Goal: Communication & Community: Share content

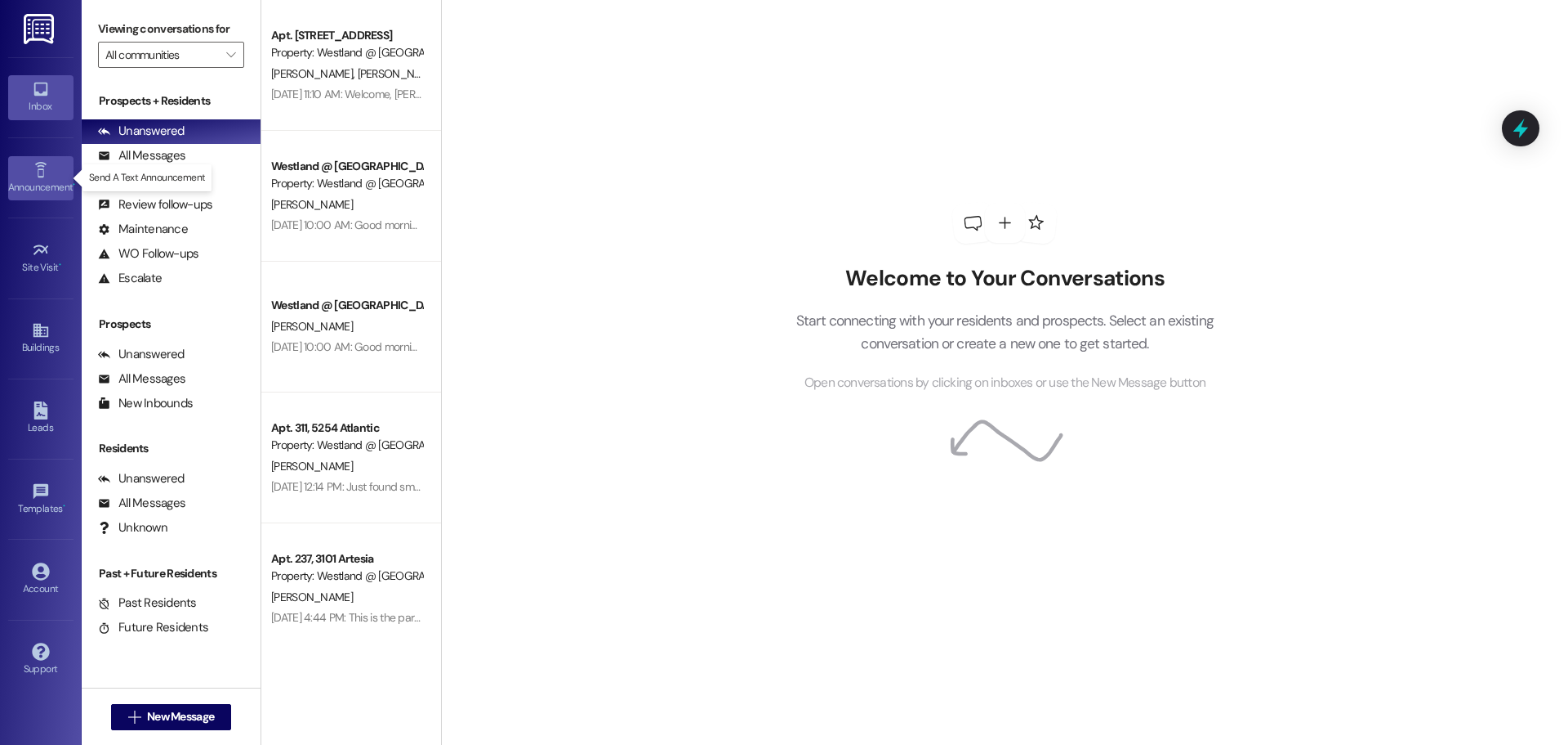
click at [49, 177] on link "Announcement •" at bounding box center [41, 178] width 65 height 44
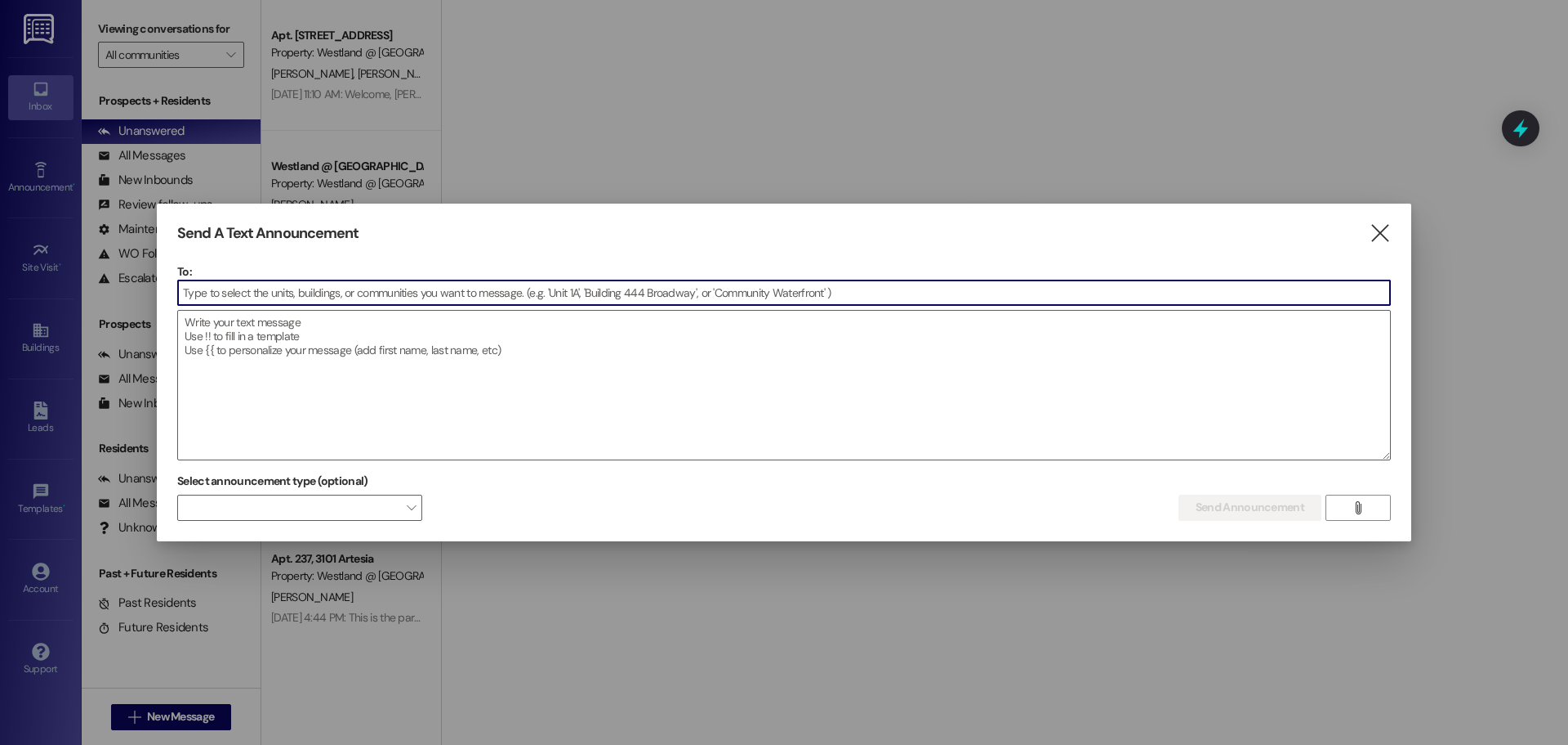
click at [215, 292] on input at bounding box center [784, 293] width 1213 height 25
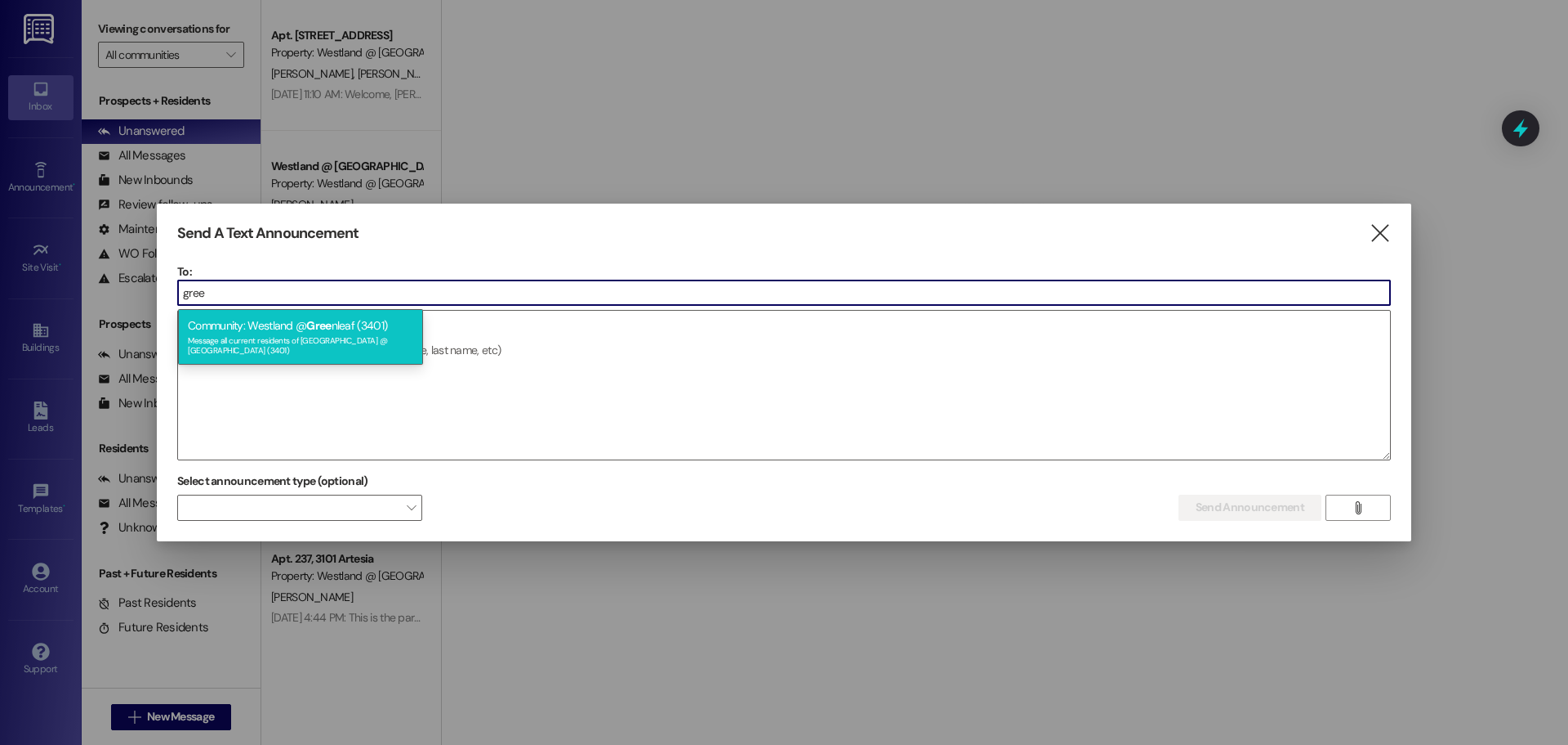
type input "gree"
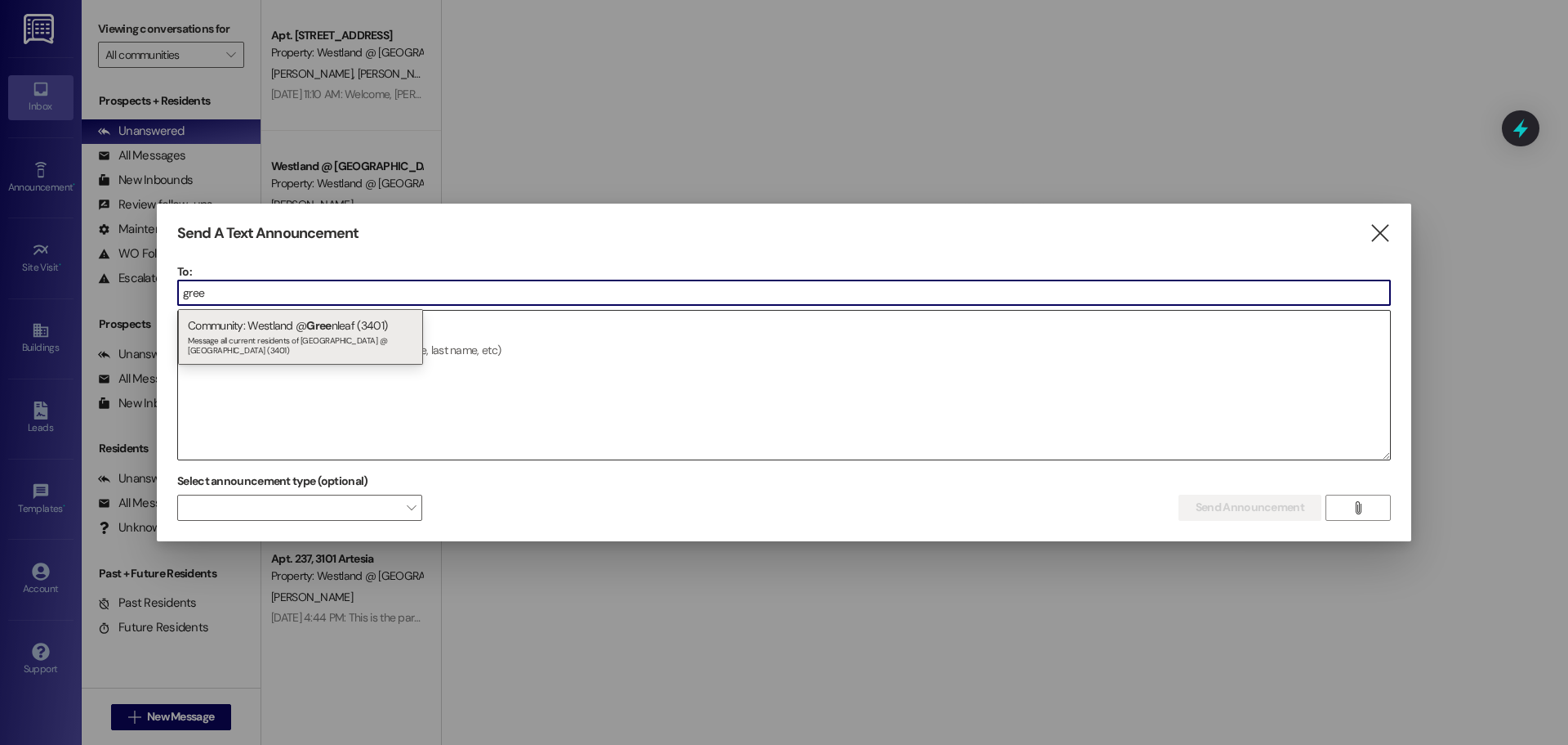
click at [232, 331] on div "Community: Westland @ Gree nleaf (3401) Message all current residents of [GEOGR…" at bounding box center [300, 336] width 245 height 56
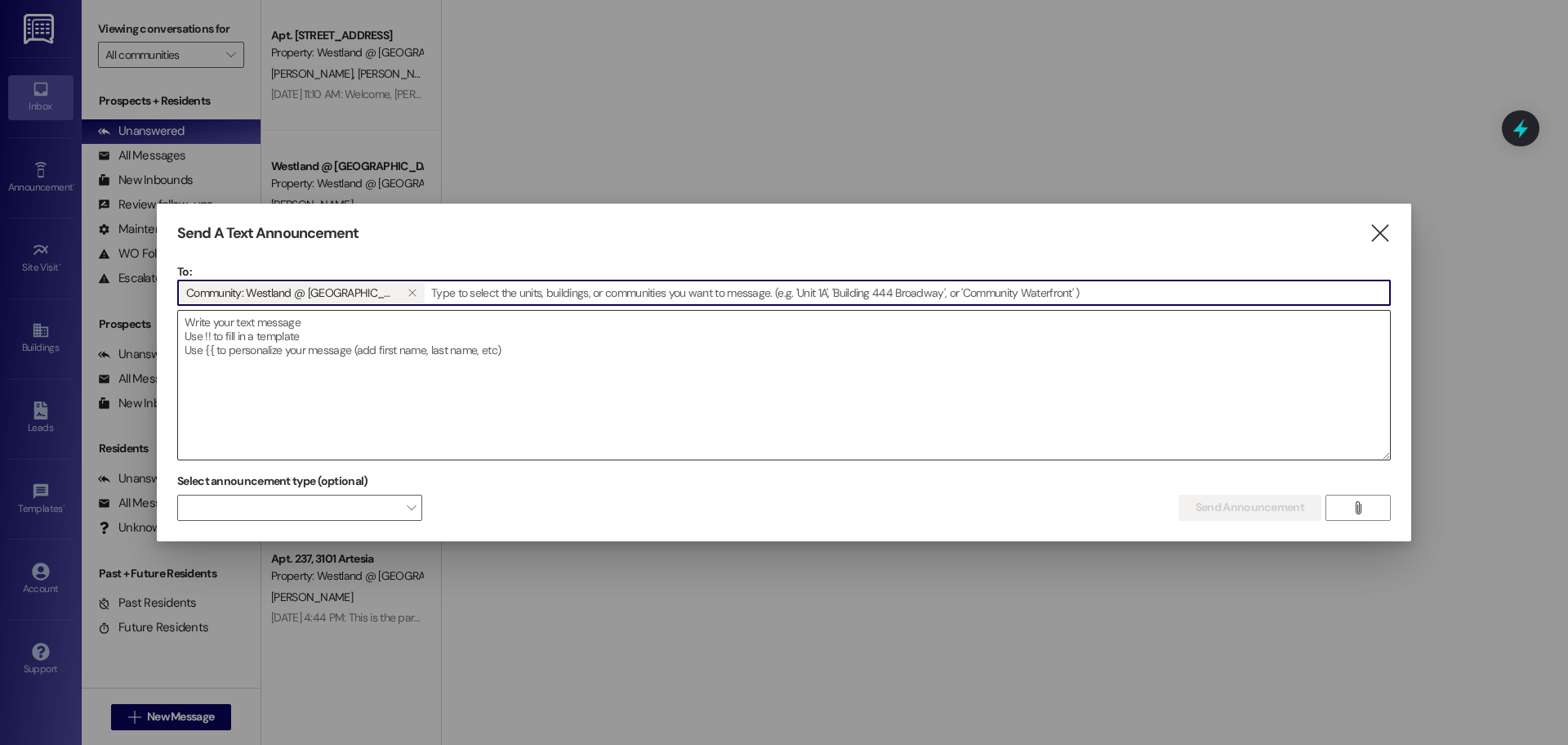
click at [242, 349] on textarea at bounding box center [784, 385] width 1213 height 149
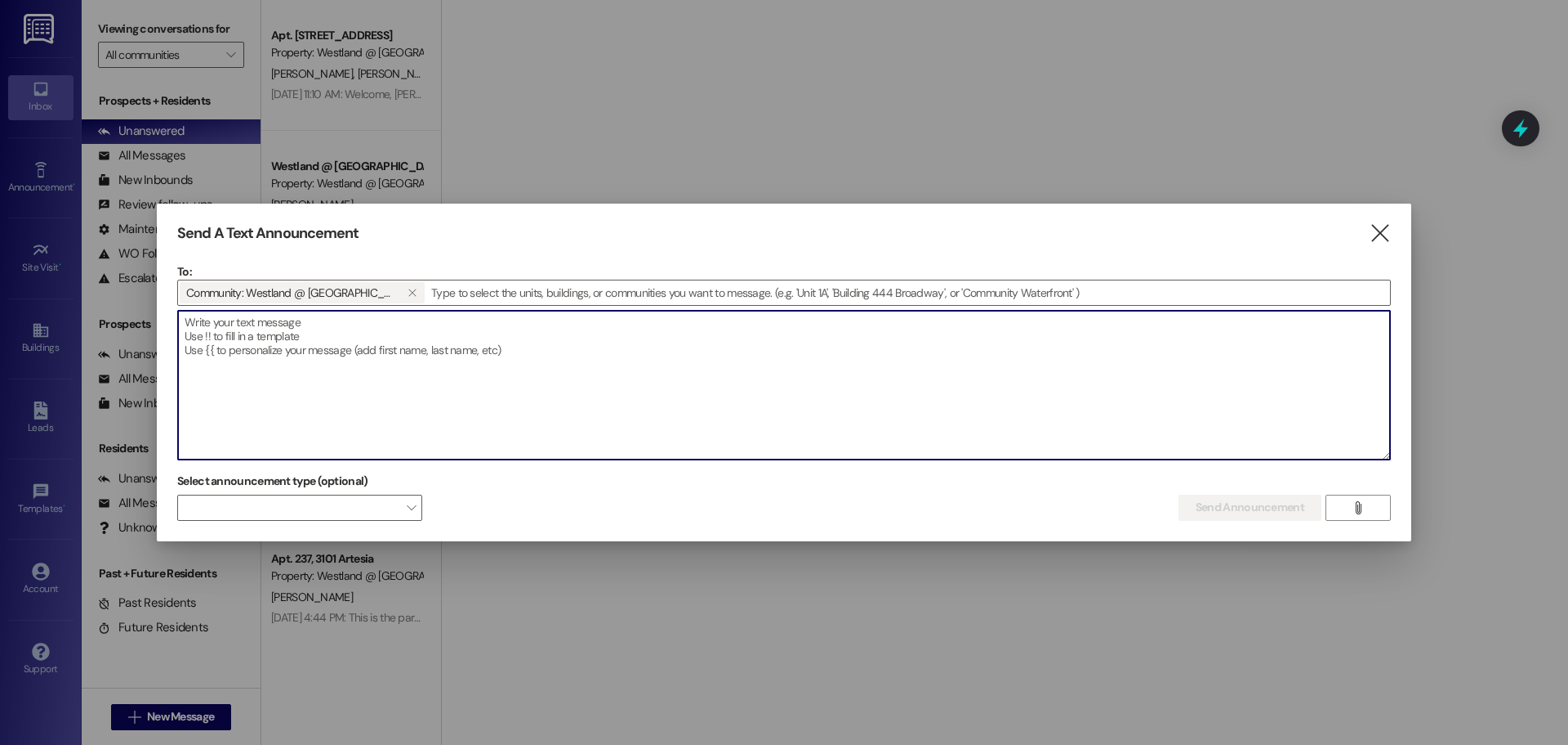
paste textarea "The Long Beach Municipal Code Proactive Rental Housing Inspection Program requi…"
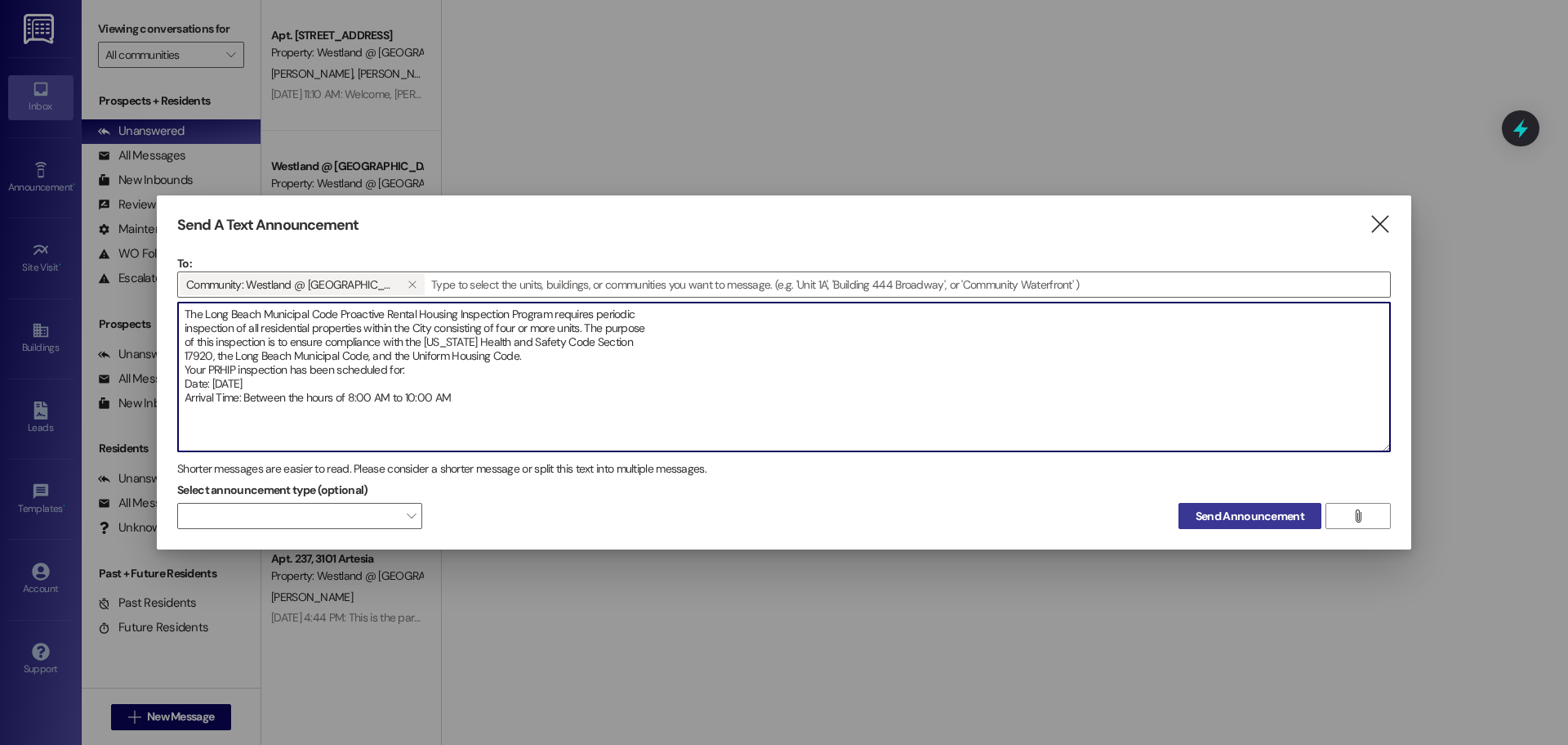
type textarea "The Long Beach Municipal Code Proactive Rental Housing Inspection Program requi…"
click at [1200, 514] on span "Send Announcement" at bounding box center [1250, 516] width 109 height 17
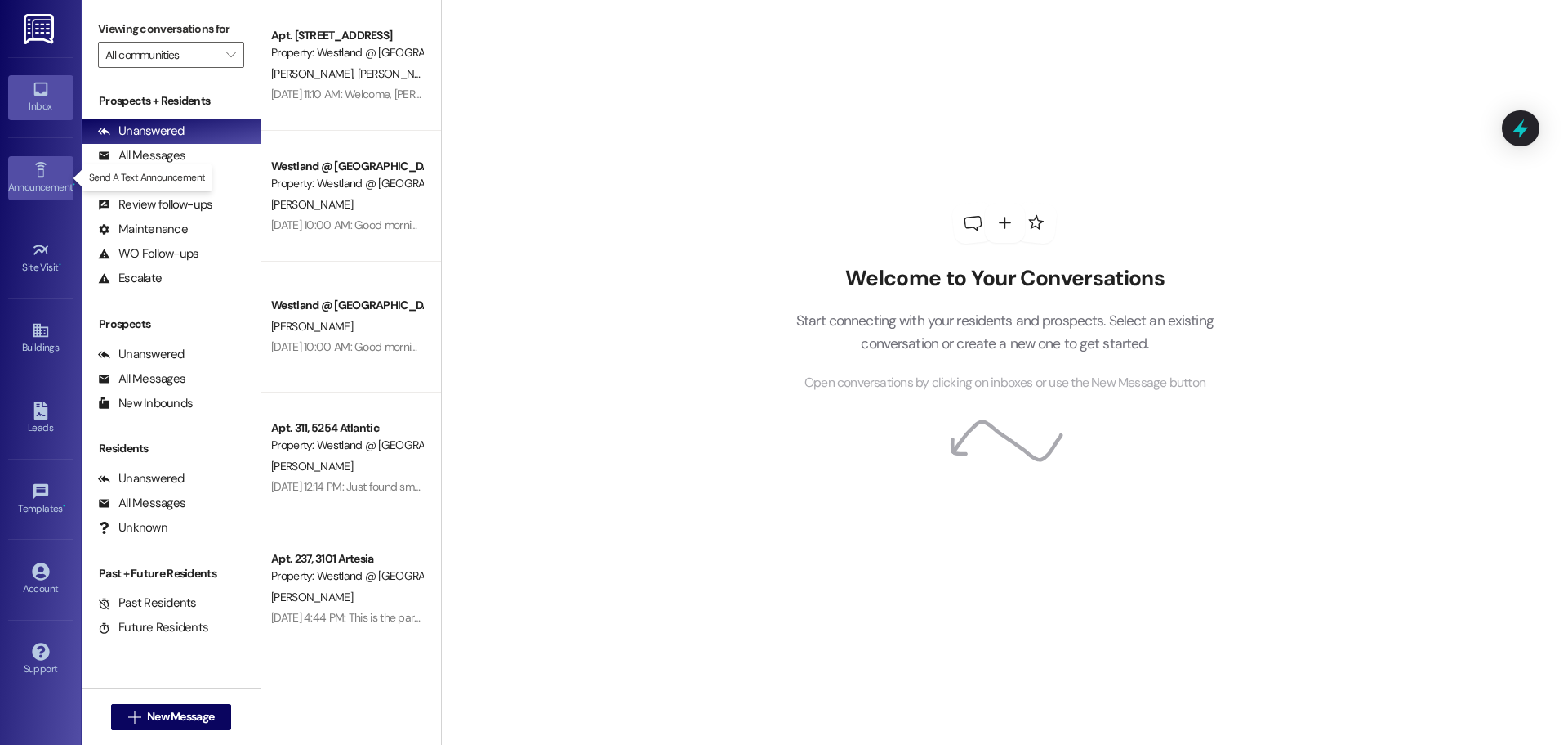
click at [41, 171] on icon at bounding box center [40, 169] width 18 height 18
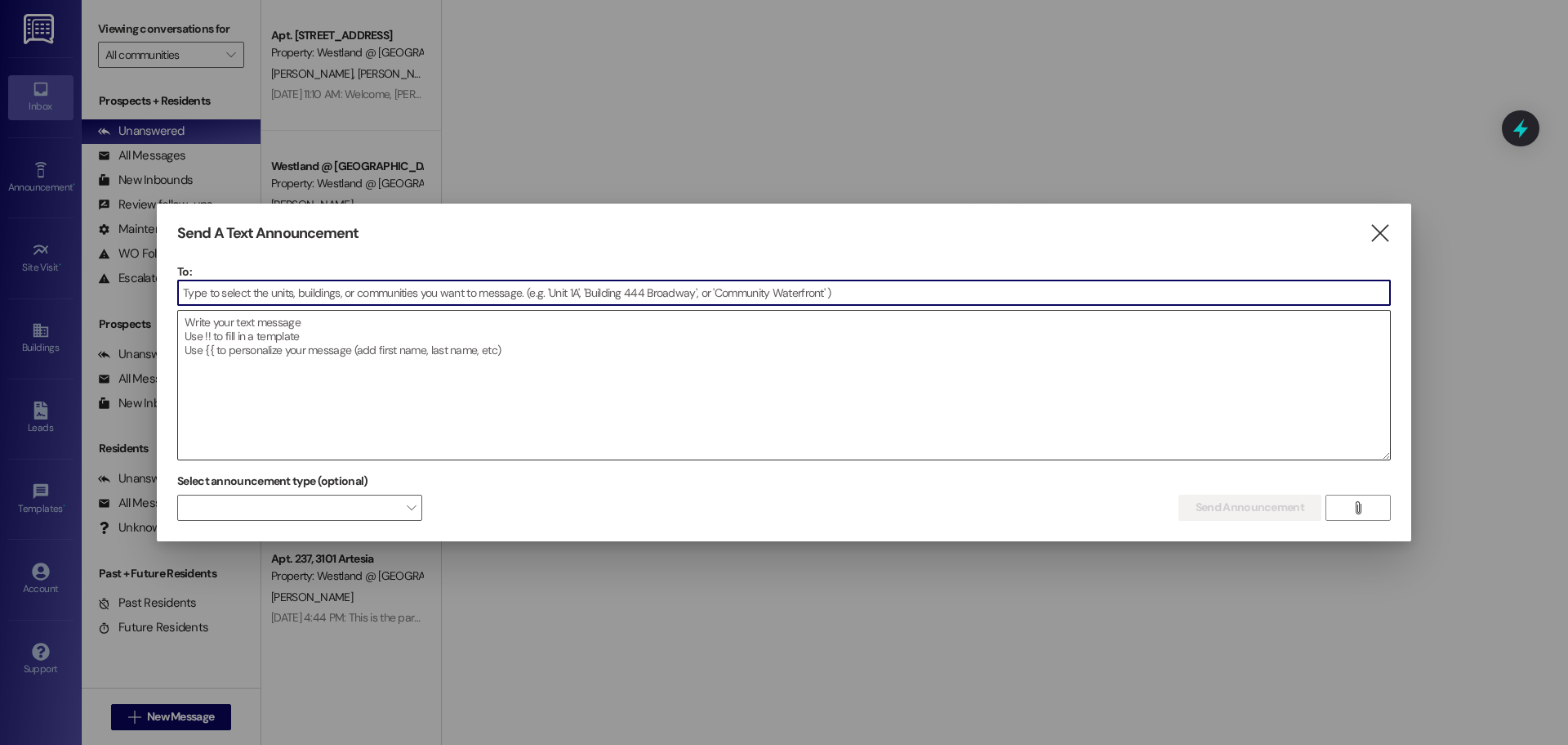
click at [252, 342] on textarea at bounding box center [784, 385] width 1213 height 149
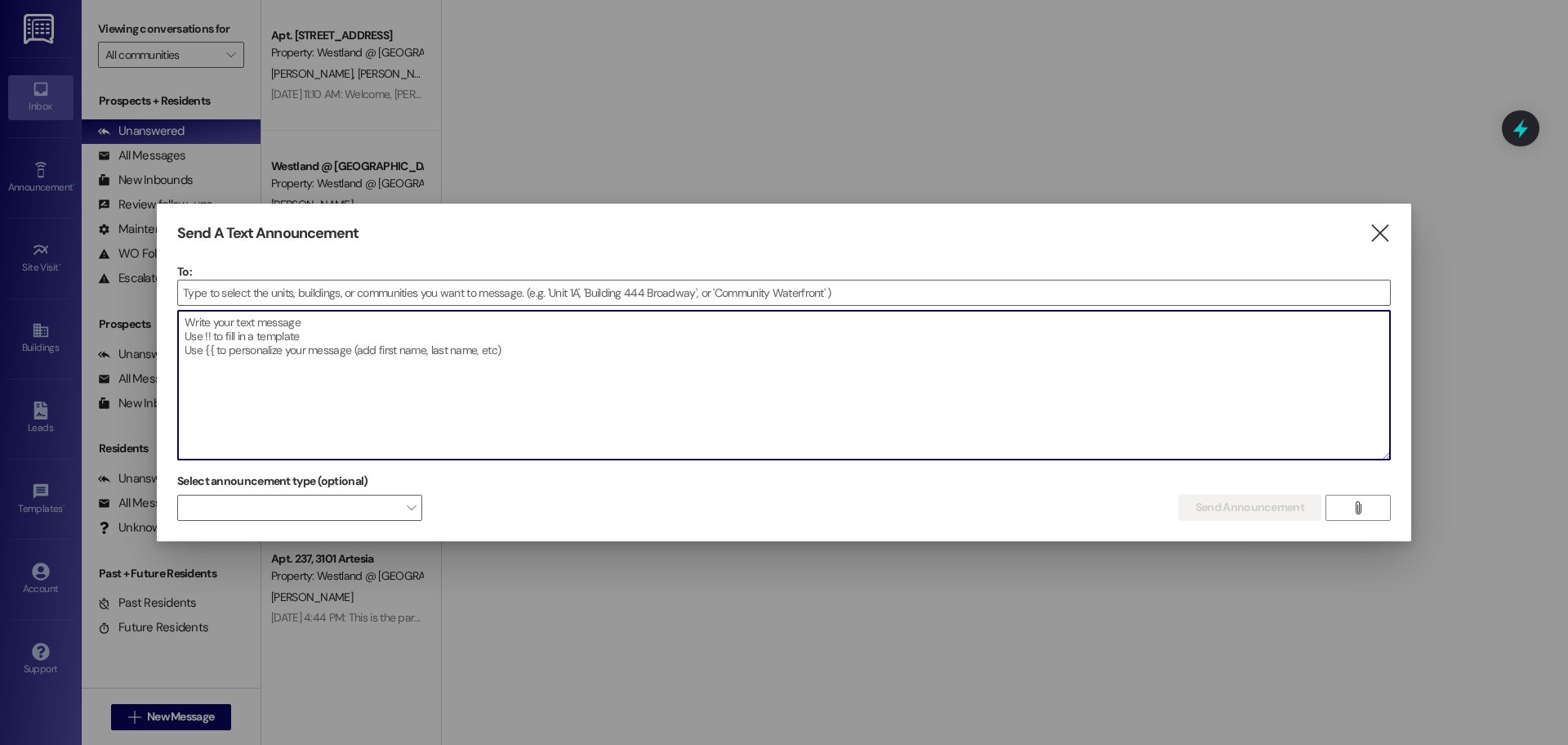
paste textarea "Please be advised that failure to provide access to all common area, including …"
type textarea "Please be advised that failure to provide access to all common area, including …"
click at [292, 293] on input at bounding box center [784, 293] width 1213 height 25
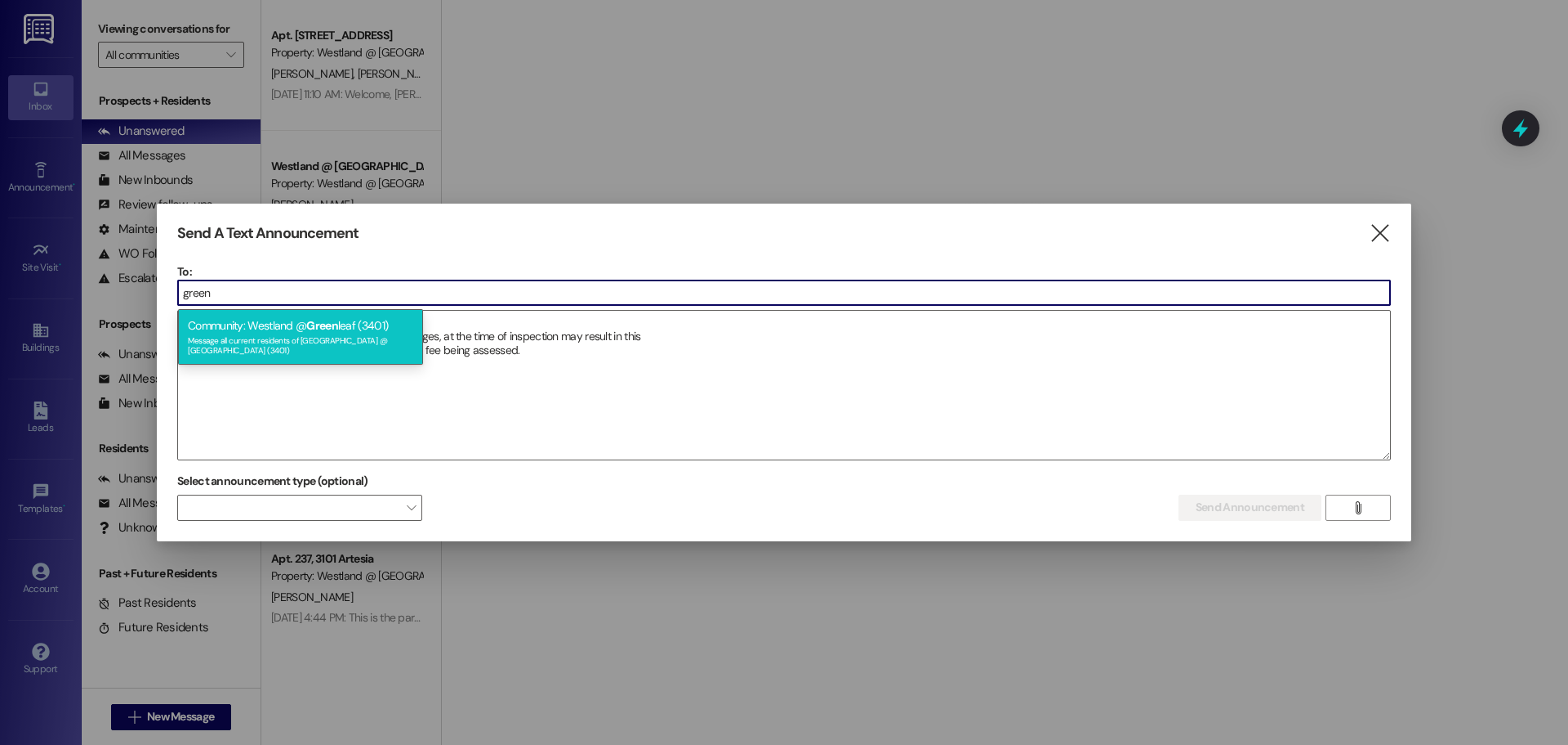
type input "green"
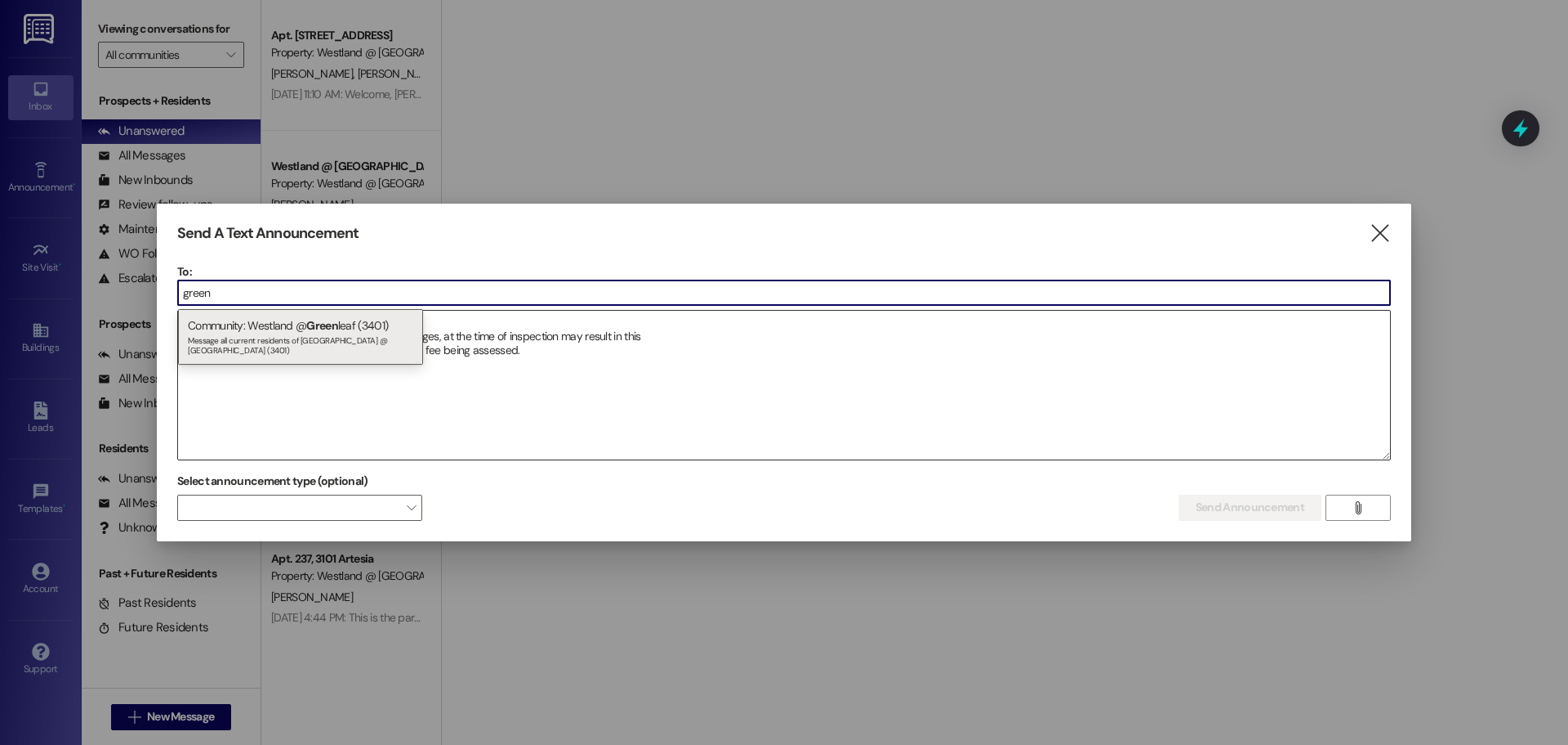
click at [316, 335] on div "Message all current residents of [GEOGRAPHIC_DATA] @ [GEOGRAPHIC_DATA] (3401)" at bounding box center [301, 343] width 226 height 23
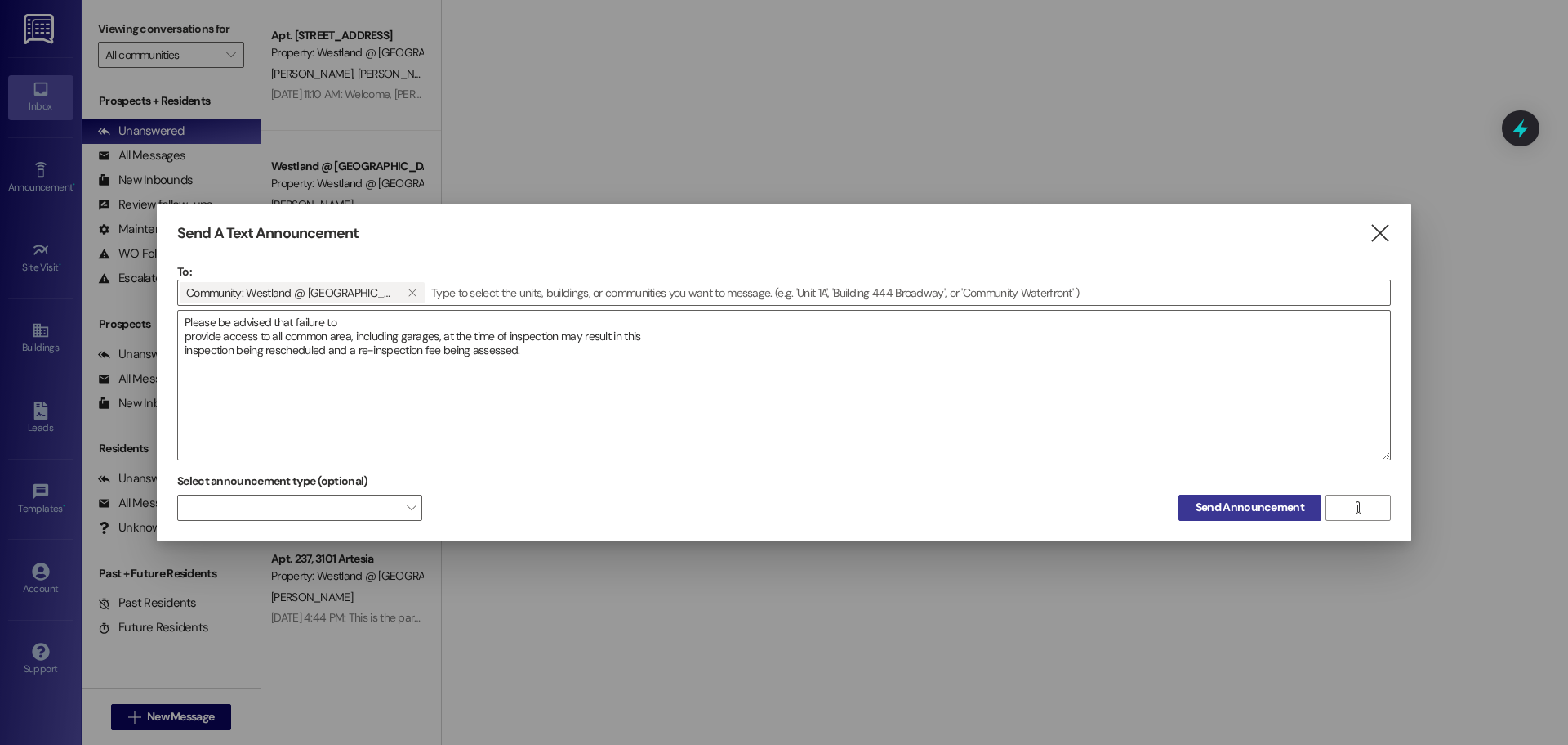
click at [1229, 508] on span "Send Announcement" at bounding box center [1250, 508] width 109 height 17
